Goal: Find specific page/section: Find specific page/section

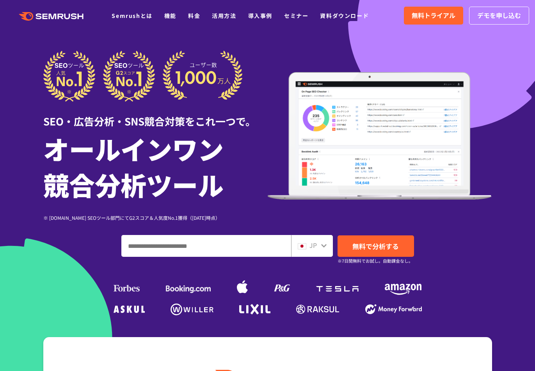
click at [142, 246] on input "ドメイン、キーワードまたはURLを入力してください" at bounding box center [206, 246] width 169 height 21
click at [245, 221] on div "※ [DOMAIN_NAME] SEOツール部門にてG2スコア＆人気度No.1獲得（[DATE]時点）" at bounding box center [155, 217] width 224 height 7
click at [204, 243] on input "ドメイン、キーワードまたはURLを入力してください" at bounding box center [206, 246] width 169 height 21
click at [249, 250] on input "ドメイン、キーワードまたはURLを入力してください" at bounding box center [206, 246] width 169 height 21
